Goal: Find contact information: Find contact information

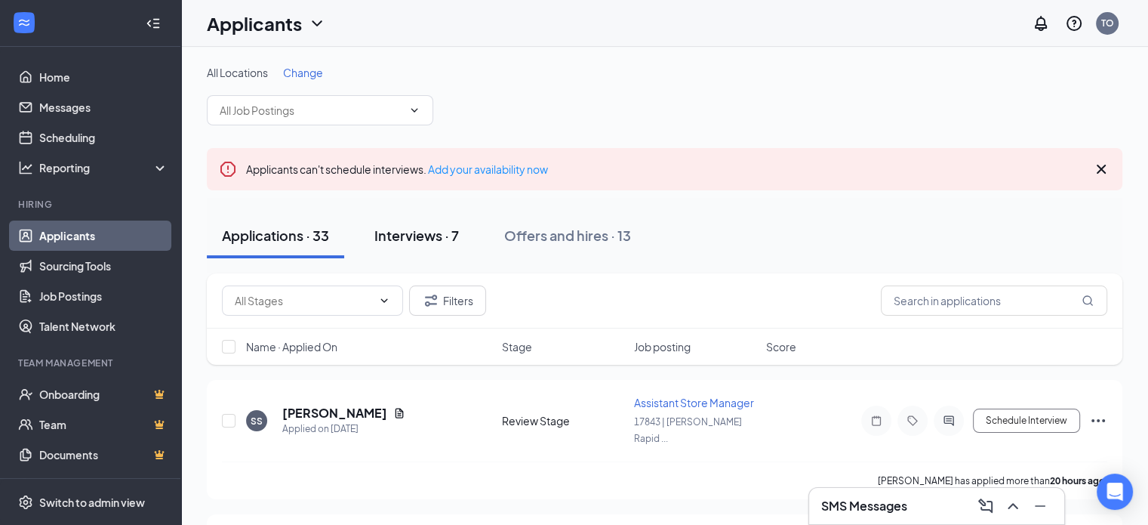
click at [403, 242] on div "Interviews · 7" at bounding box center [416, 235] width 85 height 19
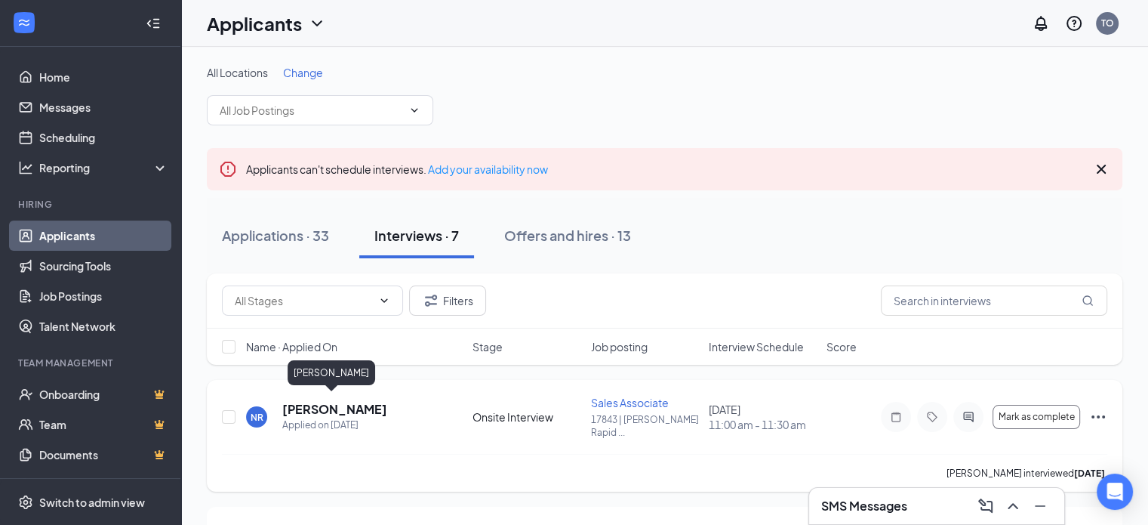
click at [320, 408] on h5 "[PERSON_NAME]" at bounding box center [334, 409] width 105 height 17
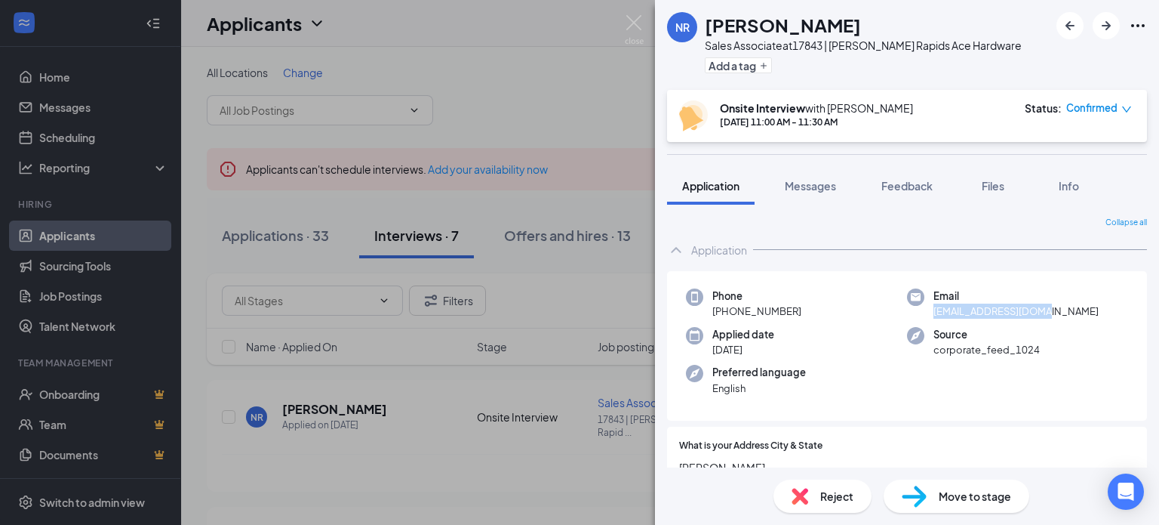
drag, startPoint x: 928, startPoint y: 314, endPoint x: 1034, endPoint y: 315, distance: 106.4
click at [1034, 315] on span "[EMAIL_ADDRESS][DOMAIN_NAME]" at bounding box center [1016, 310] width 165 height 15
copy span "[EMAIL_ADDRESS][DOMAIN_NAME]"
click at [718, 312] on span "[PHONE_NUMBER]" at bounding box center [757, 310] width 89 height 15
click at [733, 313] on span "[PHONE_NUMBER]" at bounding box center [757, 310] width 89 height 15
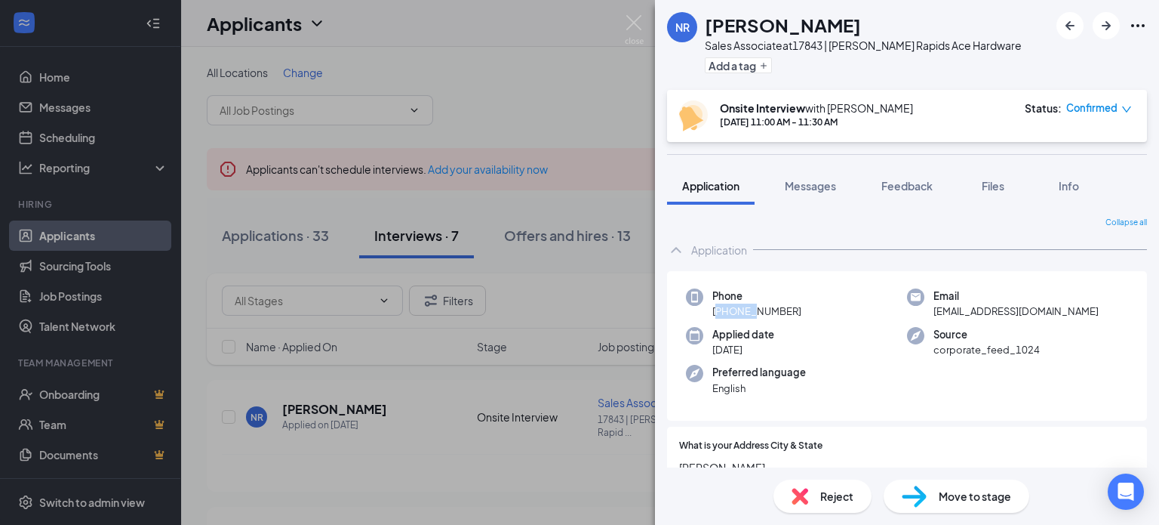
drag, startPoint x: 795, startPoint y: 313, endPoint x: 725, endPoint y: 307, distance: 70.5
click at [725, 307] on span "[PHONE_NUMBER]" at bounding box center [757, 310] width 89 height 15
copy span "[PHONE_NUMBER]"
click at [636, 20] on img at bounding box center [634, 29] width 19 height 29
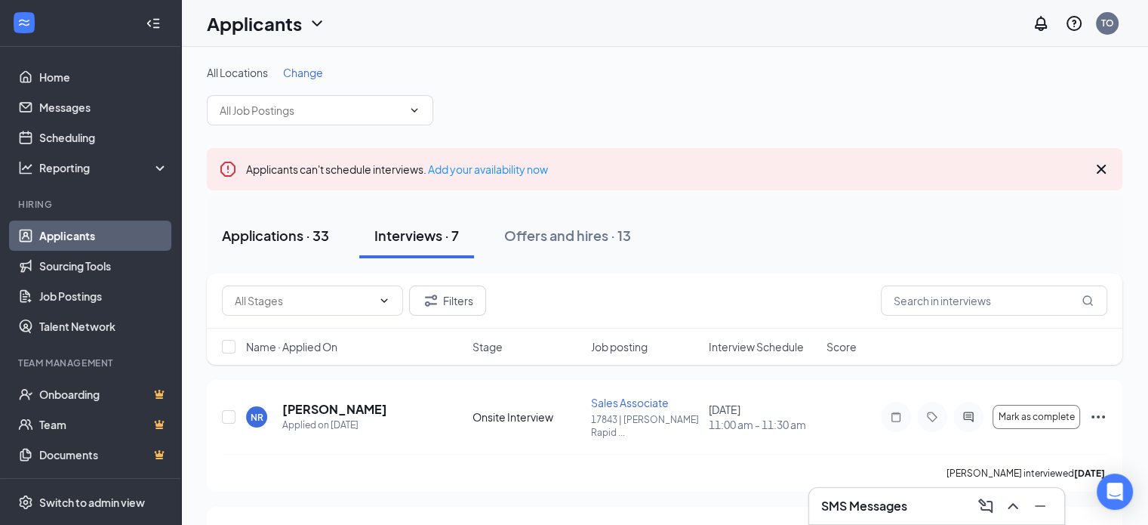
click at [310, 237] on div "Applications · 33" at bounding box center [275, 235] width 107 height 19
